Goal: Task Accomplishment & Management: Use online tool/utility

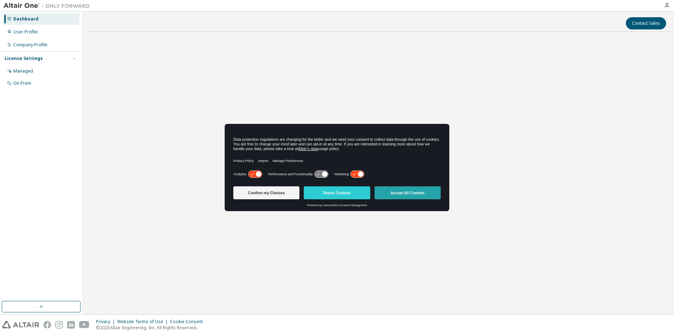
click at [402, 190] on button "Accept All Cookies" at bounding box center [407, 193] width 66 height 13
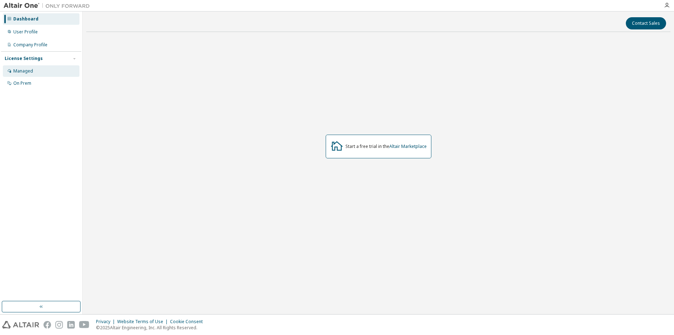
click at [29, 73] on div "Managed" at bounding box center [23, 71] width 20 height 6
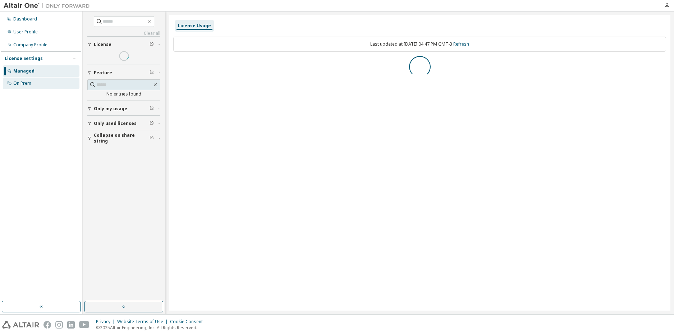
click at [26, 83] on div "On Prem" at bounding box center [22, 84] width 18 height 6
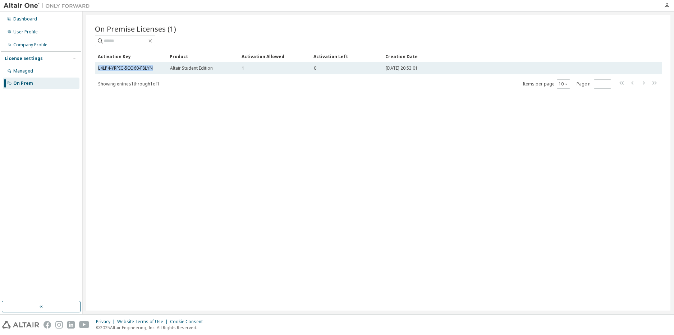
drag, startPoint x: 150, startPoint y: 69, endPoint x: 97, endPoint y: 74, distance: 53.1
click at [97, 74] on td "L4LP4-YRPIC-5CO60-F8LYN" at bounding box center [131, 68] width 72 height 12
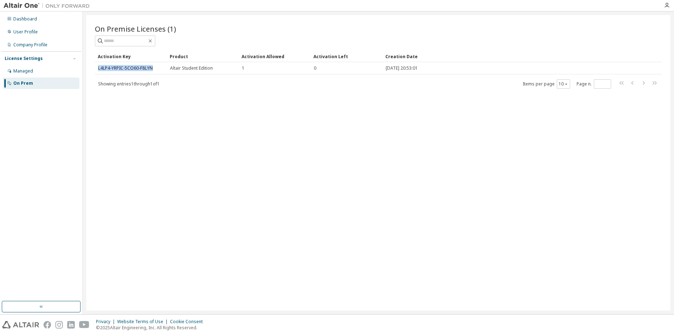
copy link "L4LP4-YRPIC-5CO60-F8LYN"
